Goal: Use online tool/utility: Utilize a website feature to perform a specific function

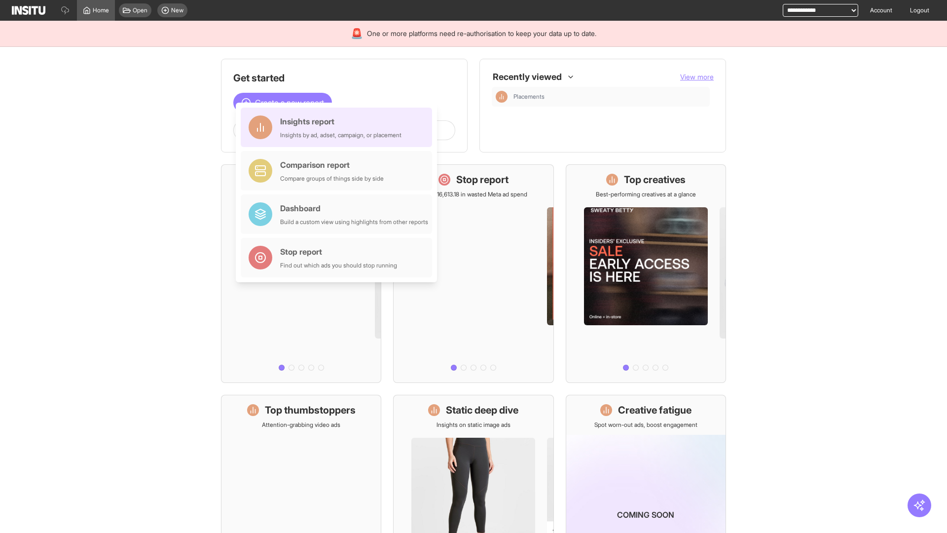
click at [339, 127] on div "Insights report Insights by ad, adset, campaign, or placement" at bounding box center [340, 127] width 121 height 24
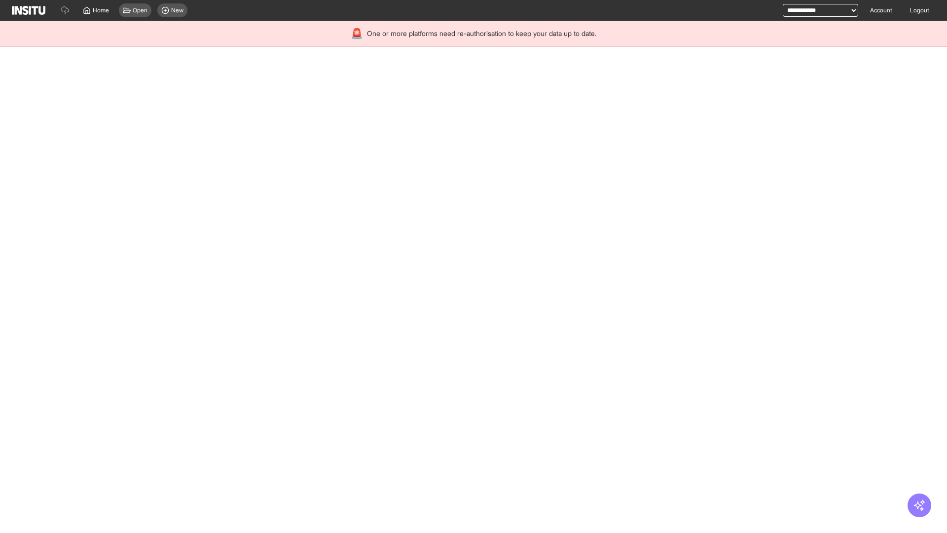
select select "**"
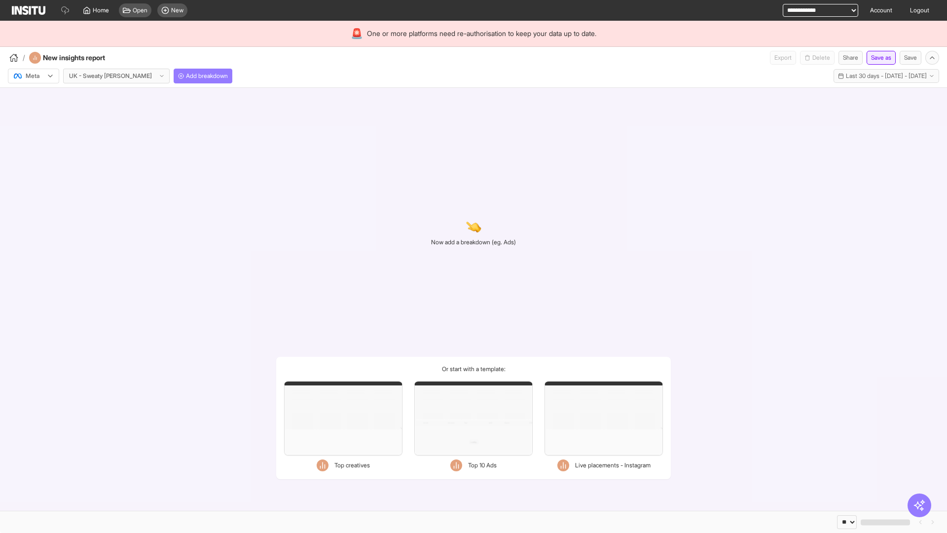
click at [878, 58] on button "Save as" at bounding box center [880, 58] width 29 height 14
